Goal: Information Seeking & Learning: Learn about a topic

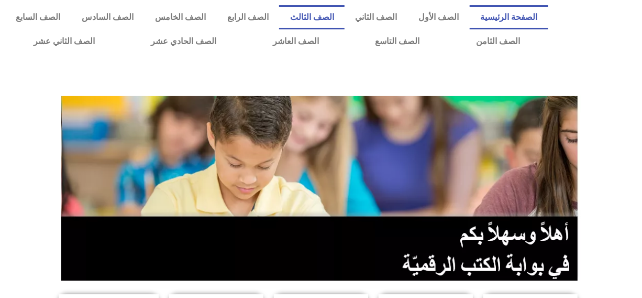
click at [331, 18] on link "الصف الثالث" at bounding box center [312, 17] width 66 height 24
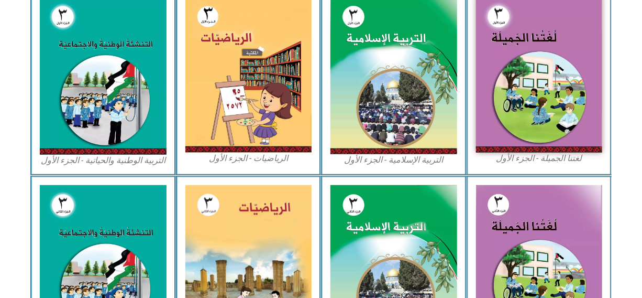
scroll to position [330, 0]
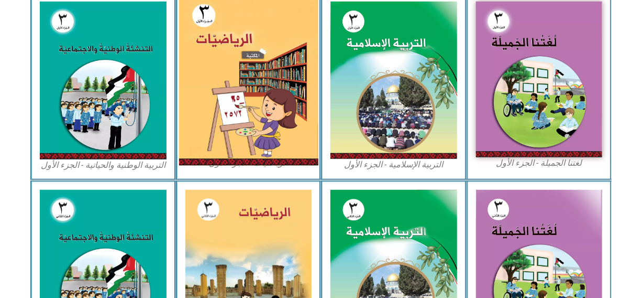
click at [251, 111] on img at bounding box center [248, 80] width 139 height 172
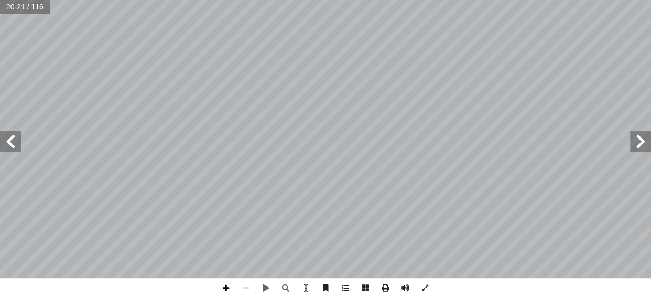
click at [223, 286] on span at bounding box center [226, 288] width 20 height 20
click at [222, 288] on span at bounding box center [226, 288] width 20 height 20
